Goal: Information Seeking & Learning: Learn about a topic

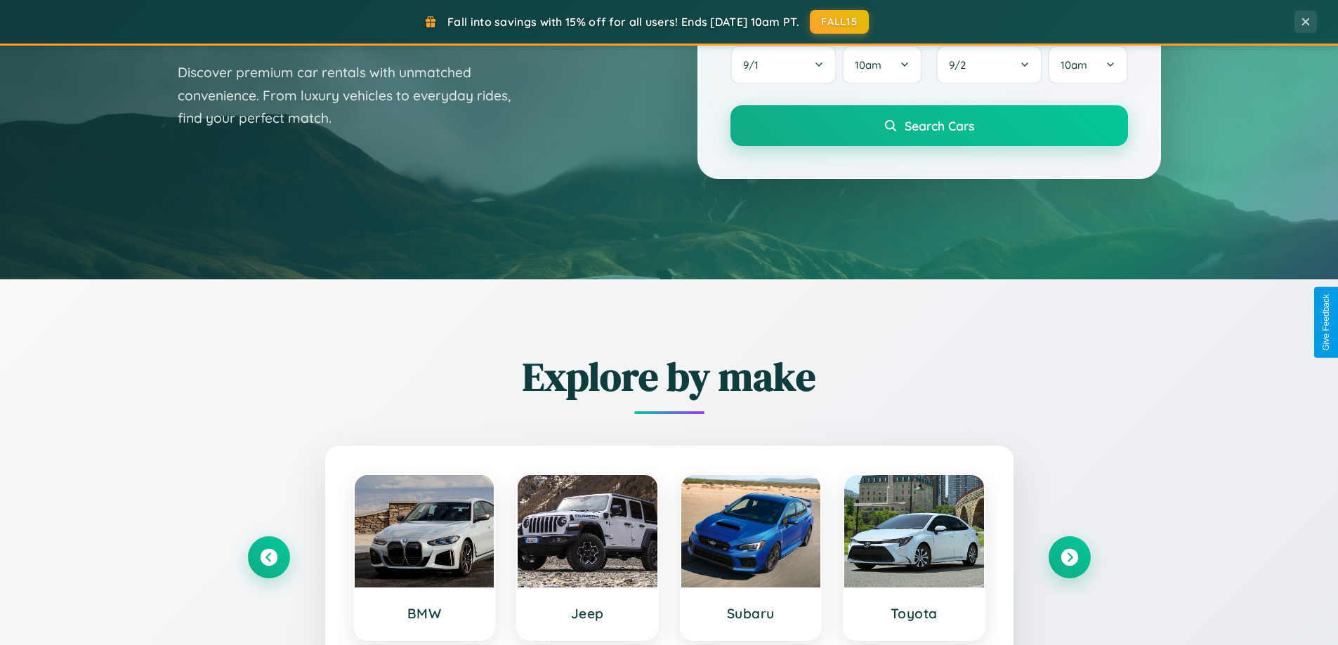
scroll to position [966, 0]
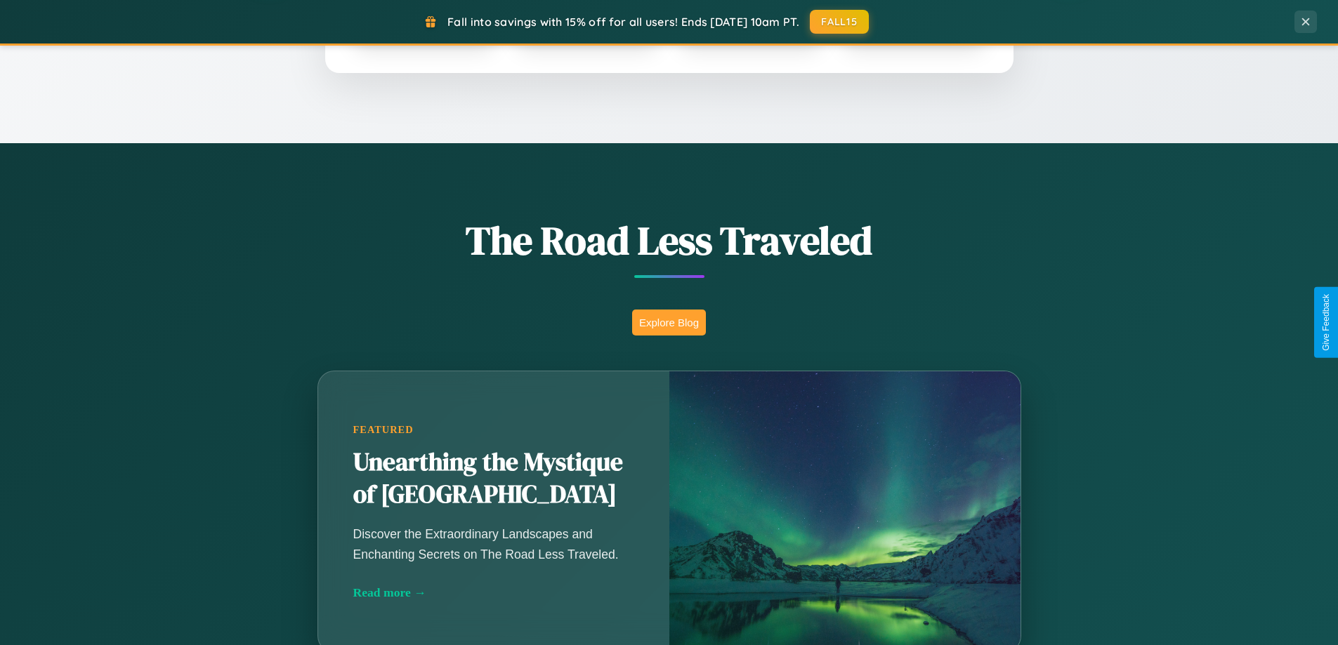
click at [669, 322] on button "Explore Blog" at bounding box center [669, 323] width 74 height 26
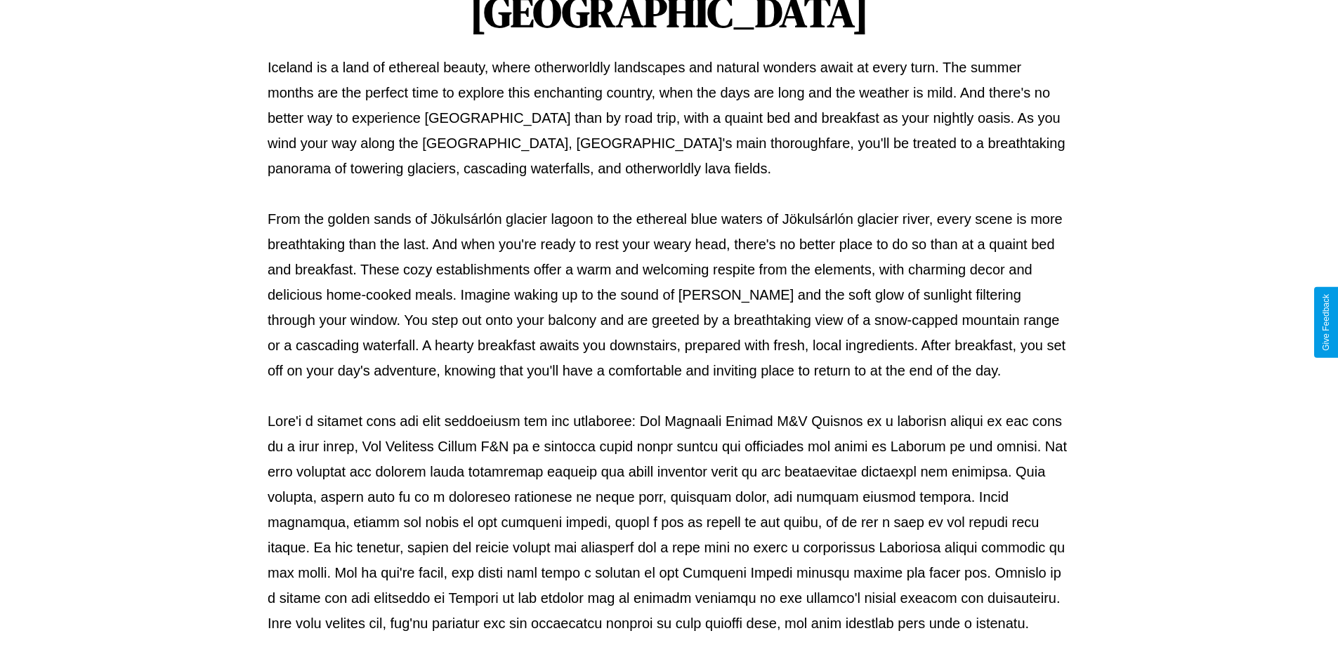
scroll to position [454, 0]
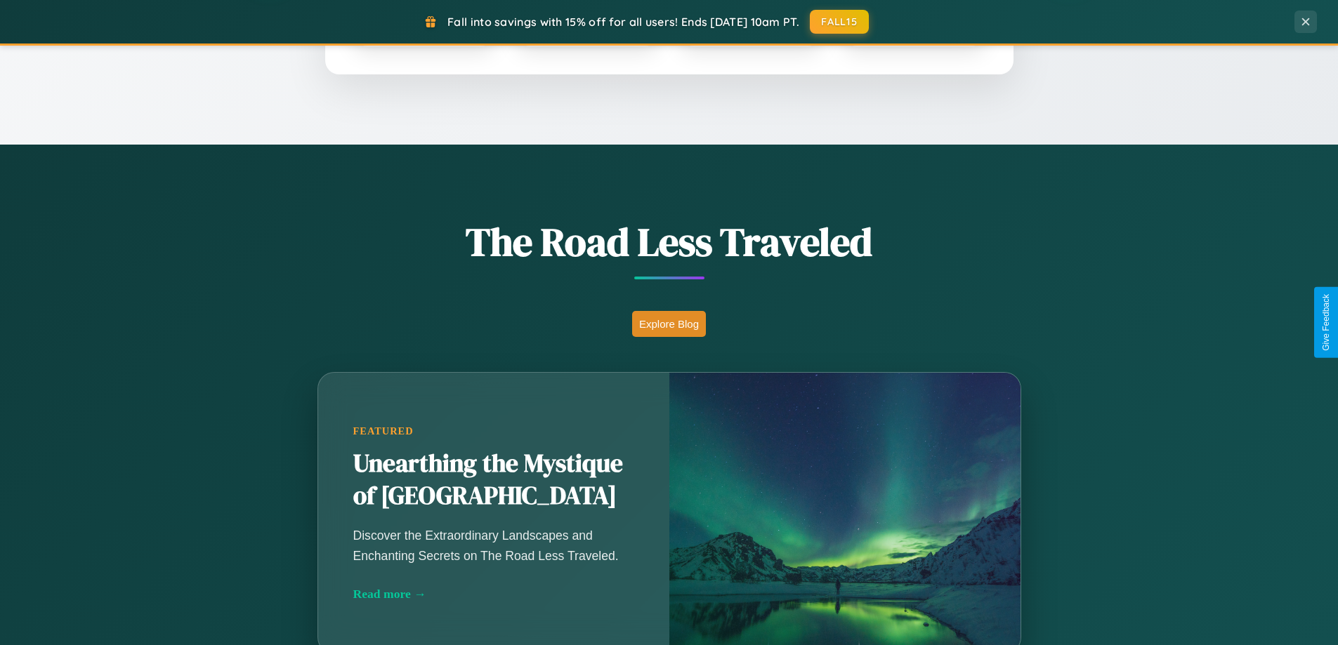
scroll to position [605, 0]
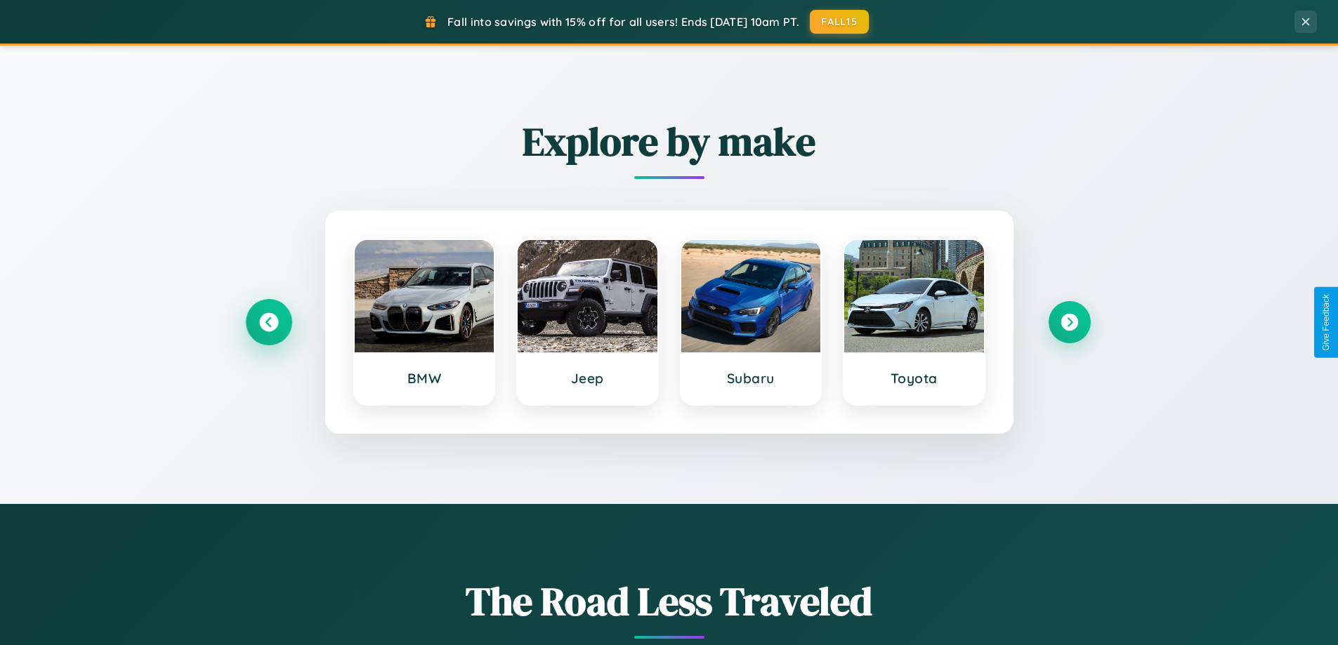
click at [268, 322] on icon at bounding box center [268, 322] width 19 height 19
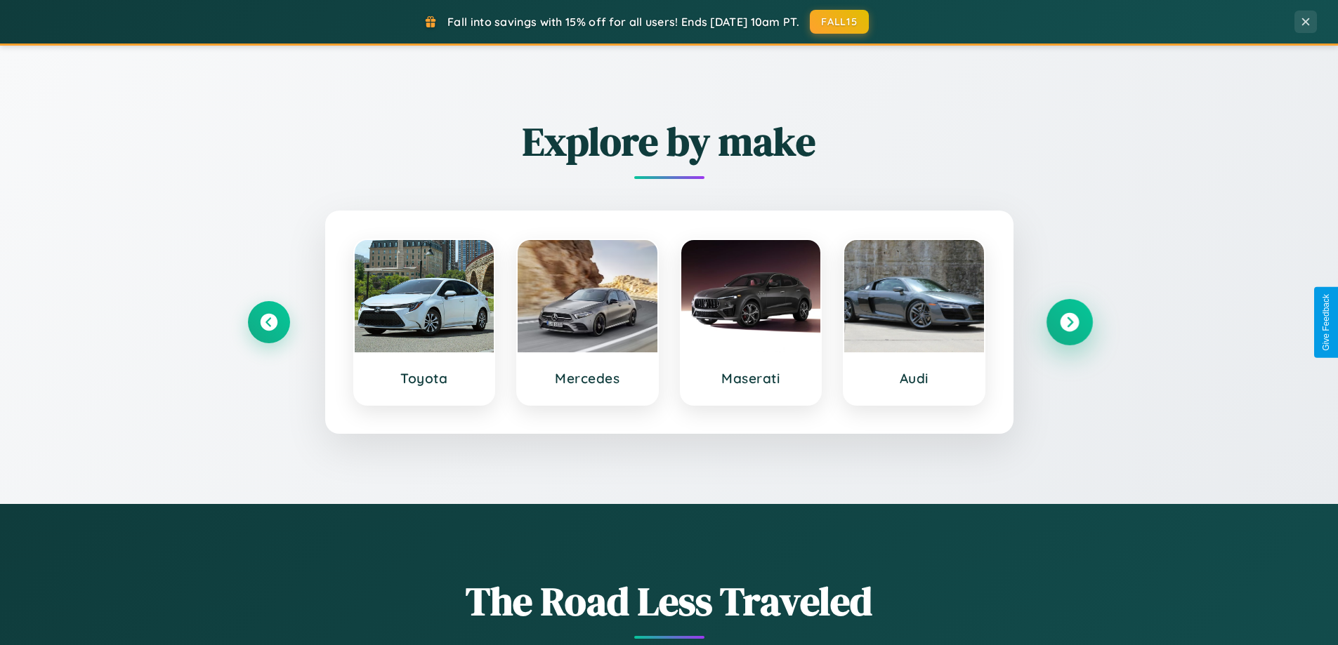
click at [1069, 322] on icon at bounding box center [1069, 322] width 19 height 19
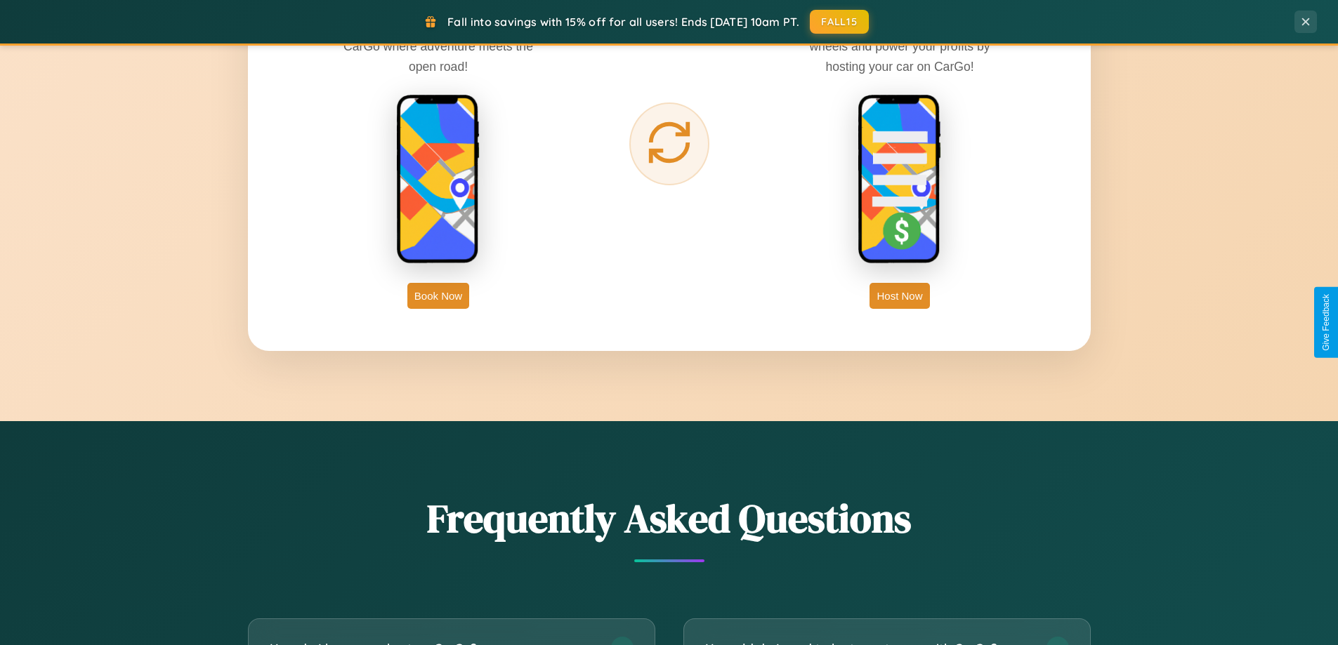
scroll to position [2702, 0]
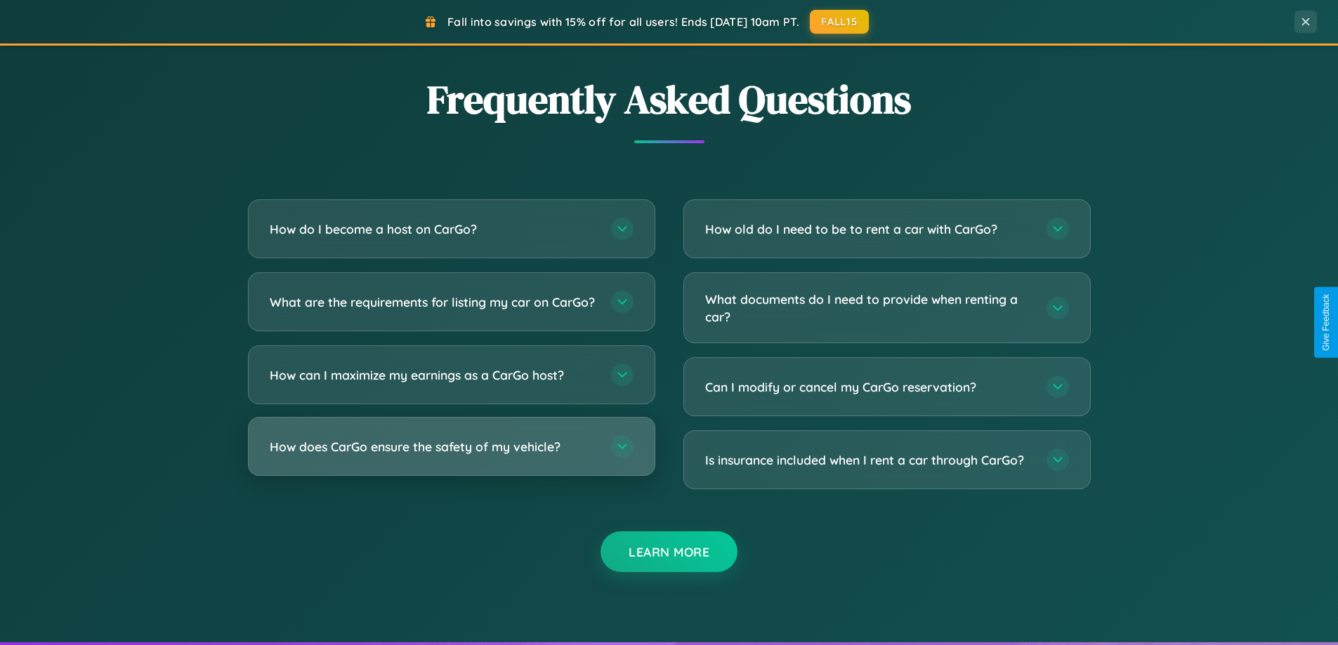
click at [451, 456] on h3 "How does CarGo ensure the safety of my vehicle?" at bounding box center [433, 447] width 327 height 18
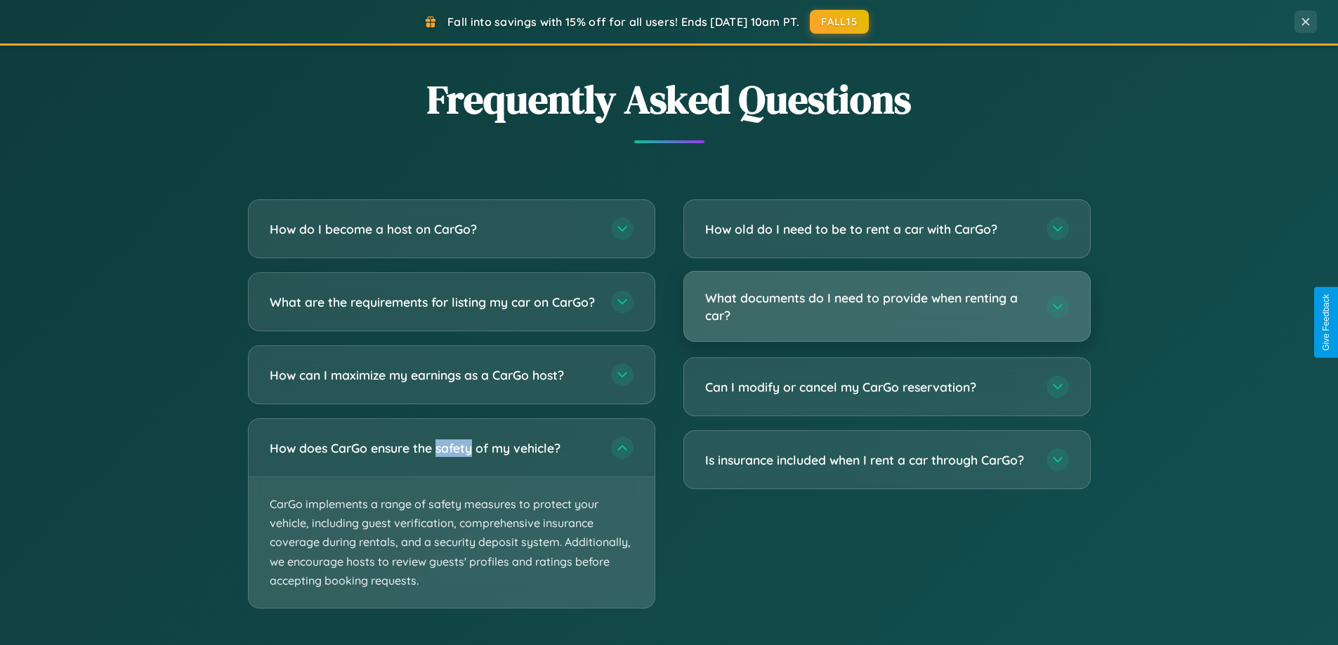
click at [886, 307] on h3 "What documents do I need to provide when renting a car?" at bounding box center [868, 306] width 327 height 34
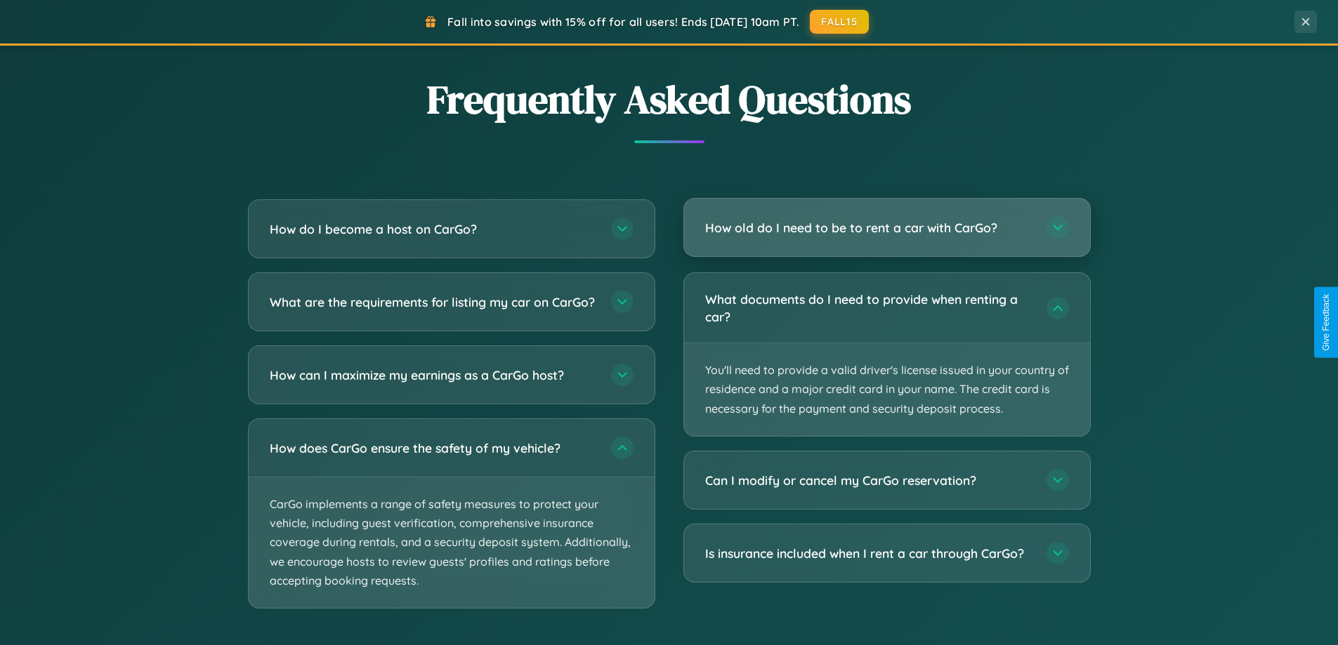
click at [886, 228] on h3 "How old do I need to be to rent a car with CarGo?" at bounding box center [868, 228] width 327 height 18
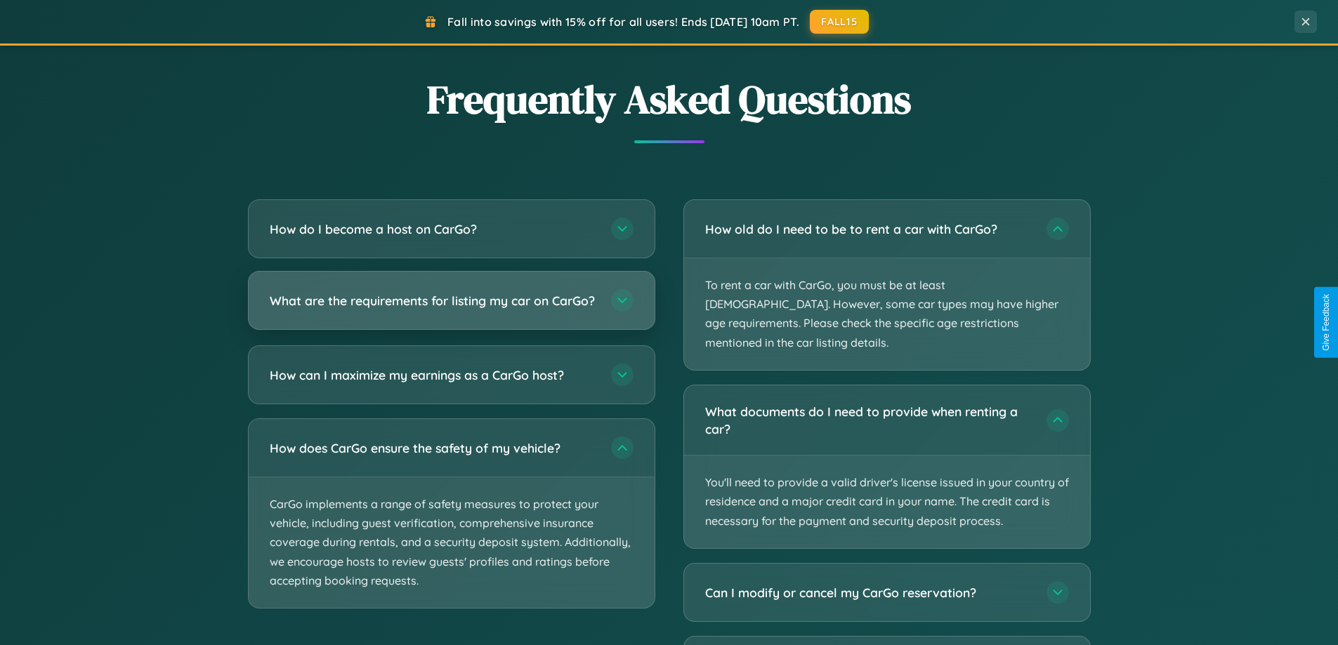
click at [451, 308] on h3 "What are the requirements for listing my car on CarGo?" at bounding box center [433, 301] width 327 height 18
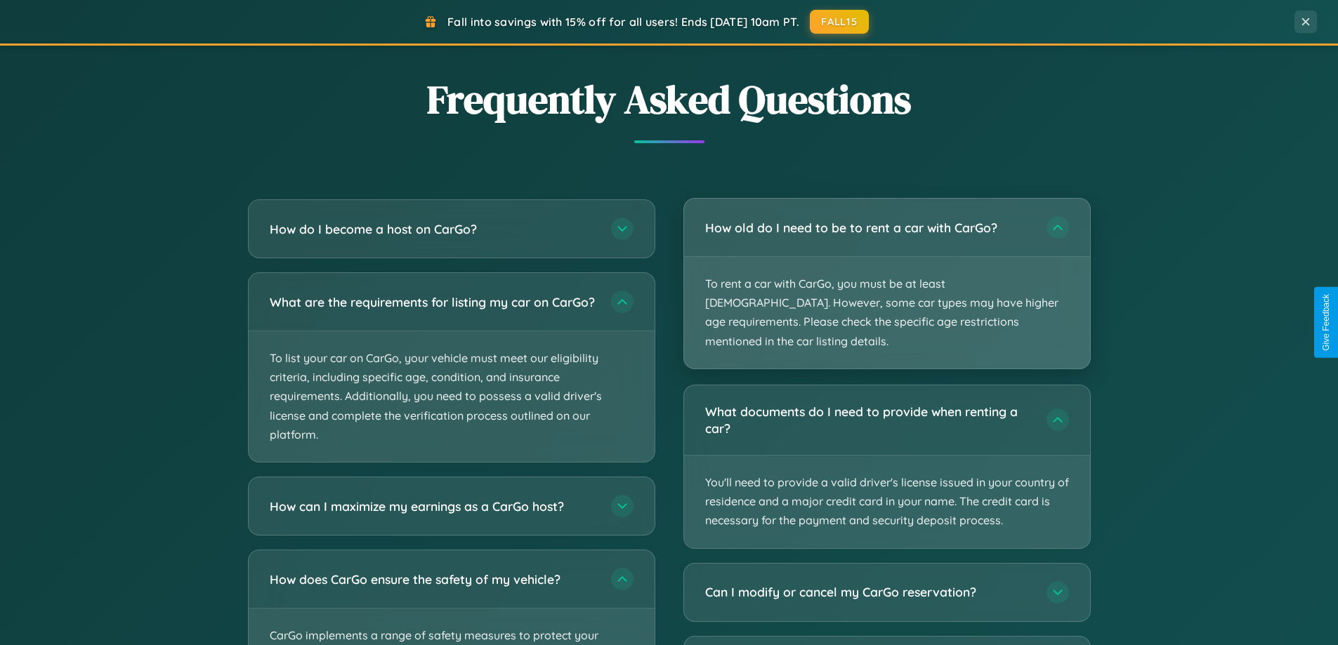
click at [886, 275] on p "To rent a car with CarGo, you must be at least [DEMOGRAPHIC_DATA]. However, som…" at bounding box center [887, 313] width 406 height 112
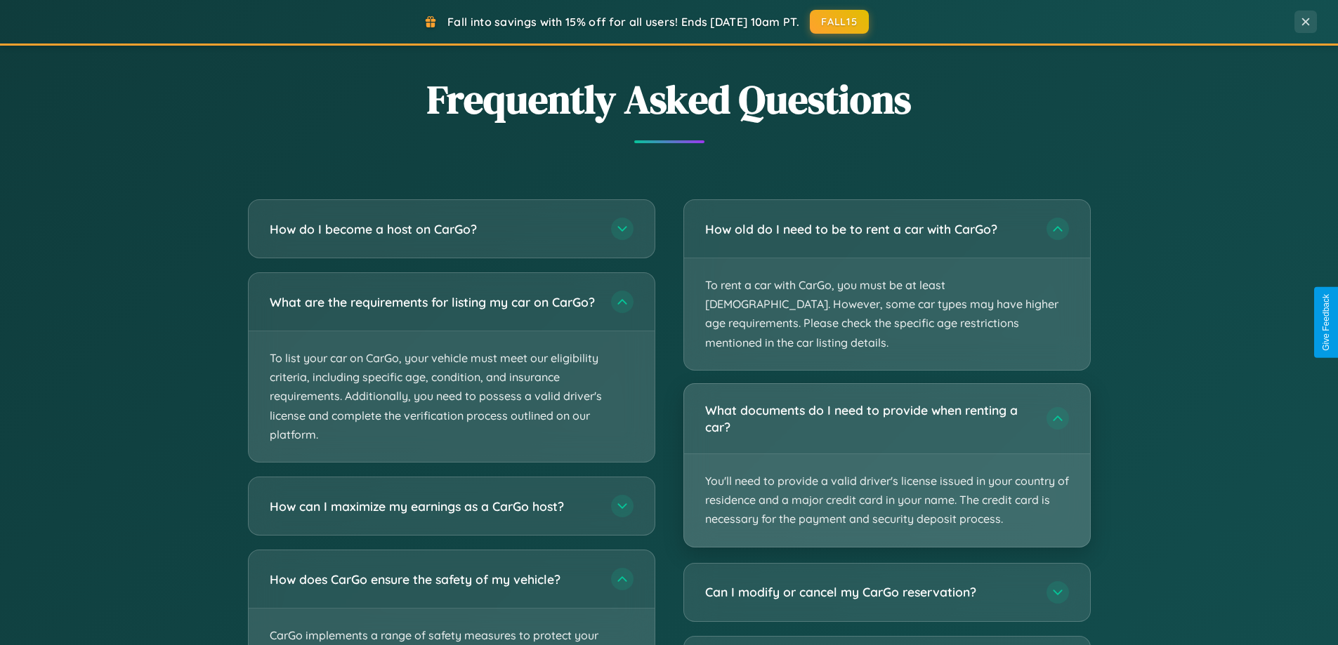
click at [886, 454] on p "You'll need to provide a valid driver's license issued in your country of resid…" at bounding box center [887, 500] width 406 height 93
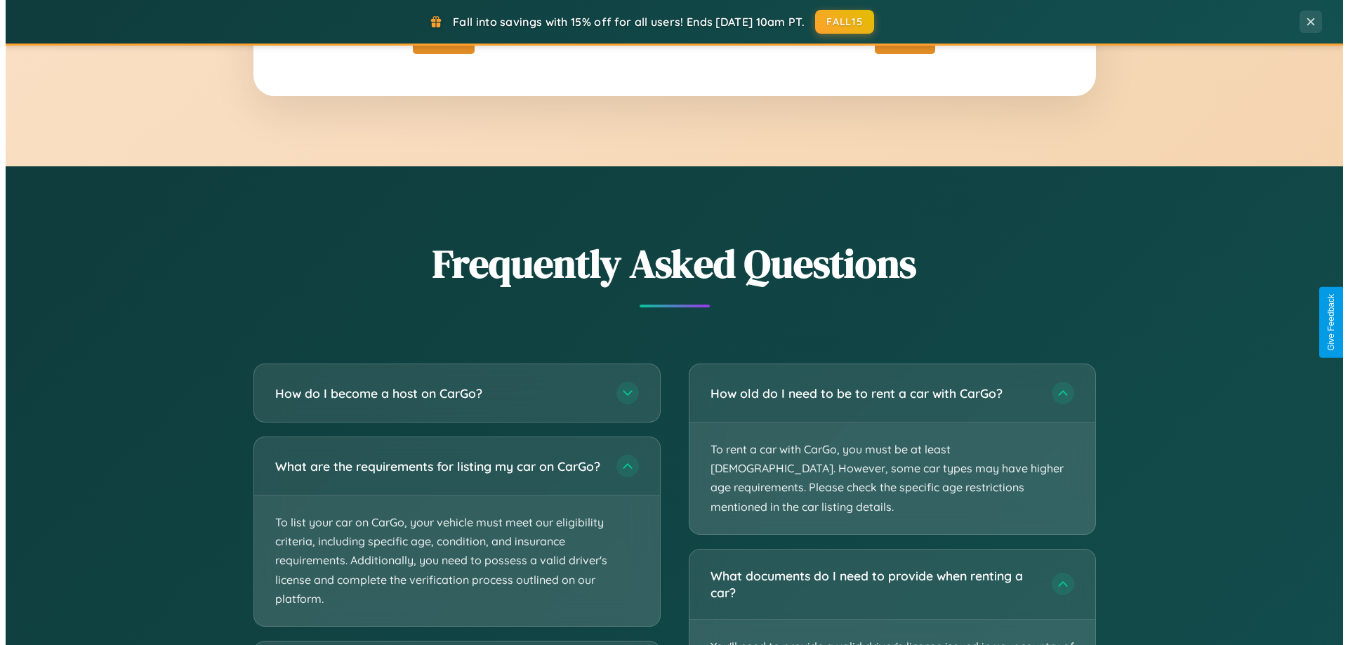
scroll to position [0, 0]
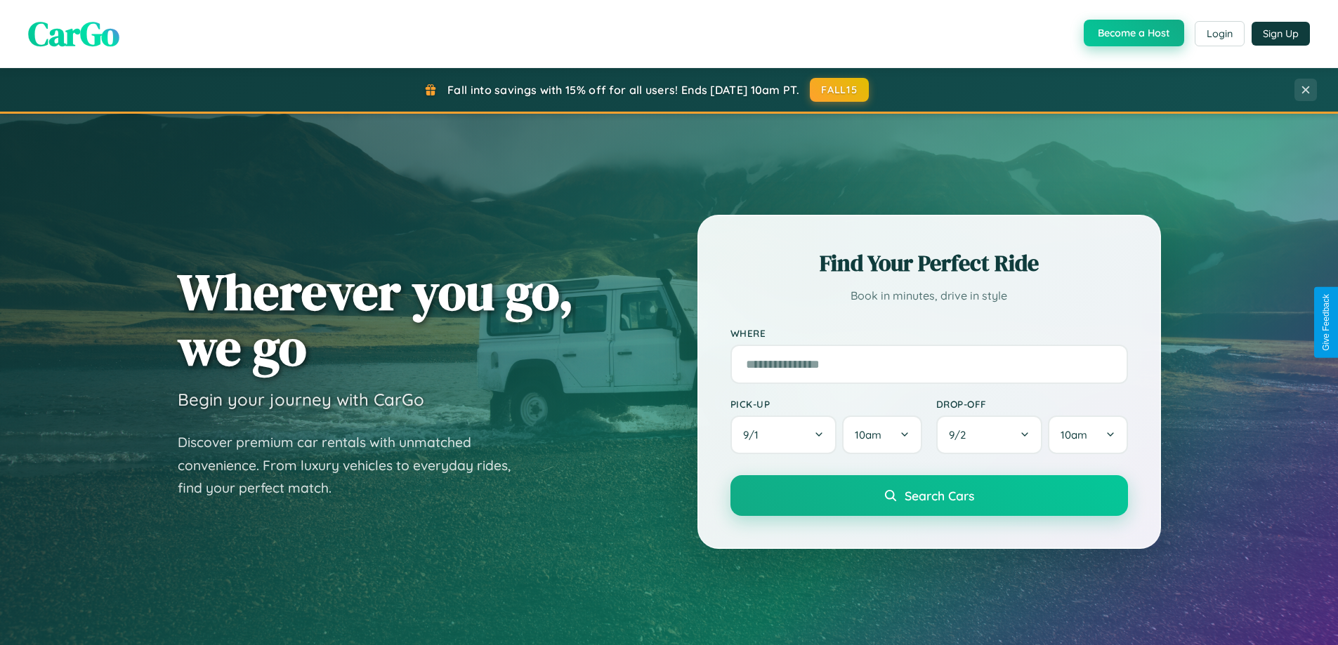
click at [1132, 33] on button "Become a Host" at bounding box center [1134, 33] width 100 height 27
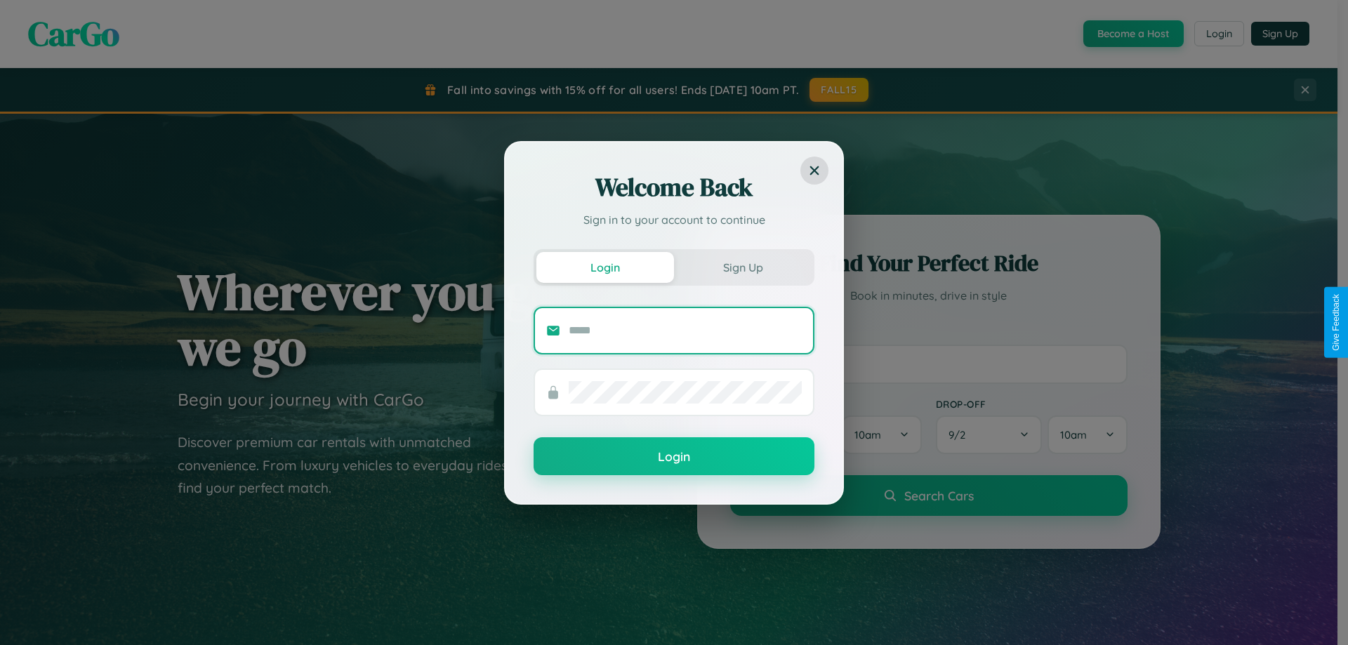
click at [685, 330] on input "text" at bounding box center [685, 331] width 233 height 22
type input "**********"
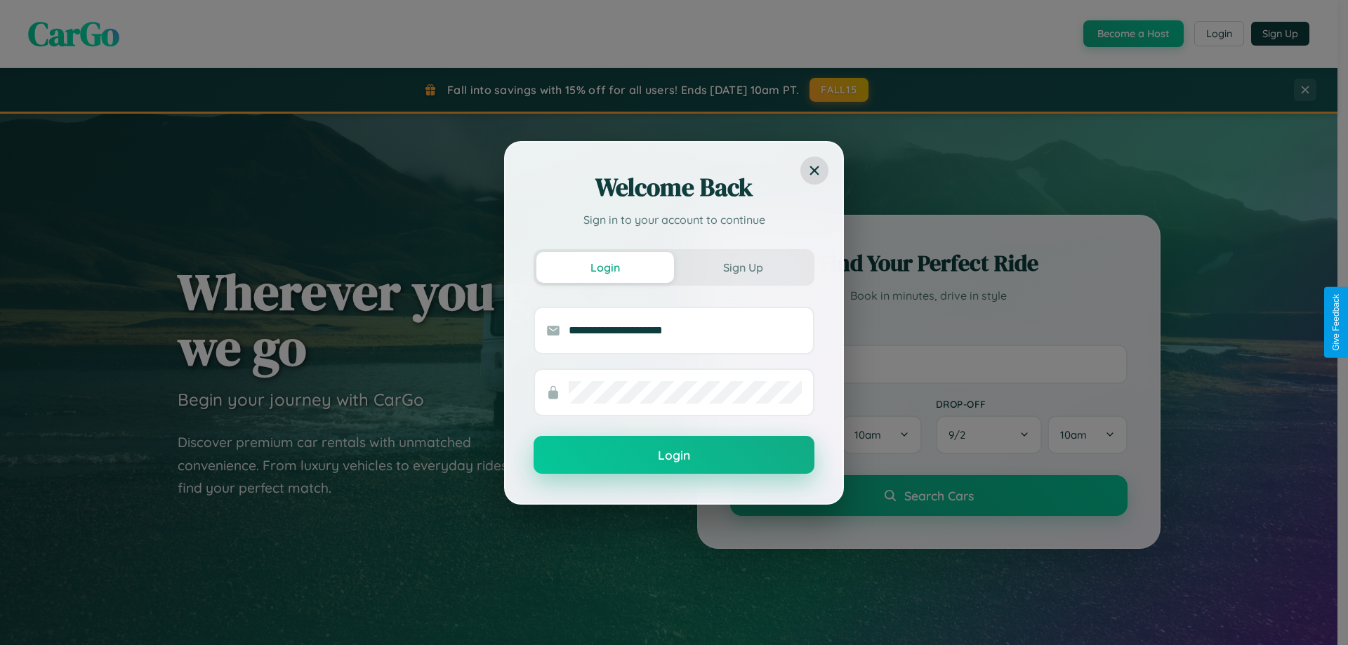
click at [674, 456] on button "Login" at bounding box center [674, 455] width 281 height 38
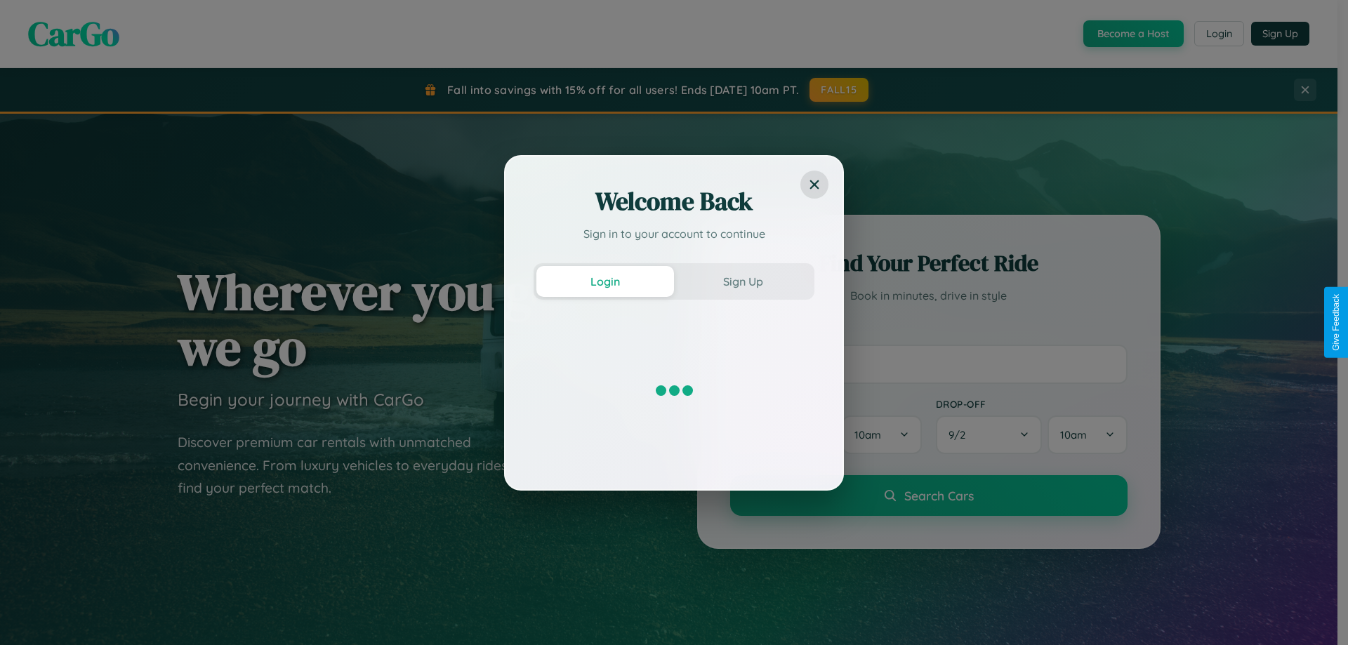
click at [1132, 34] on div "Welcome Back Sign in to your account to continue Login Sign Up" at bounding box center [674, 322] width 1348 height 645
